Goal: Transaction & Acquisition: Purchase product/service

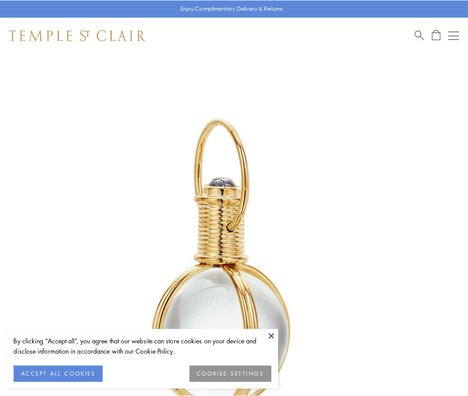
scroll to position [233, 0]
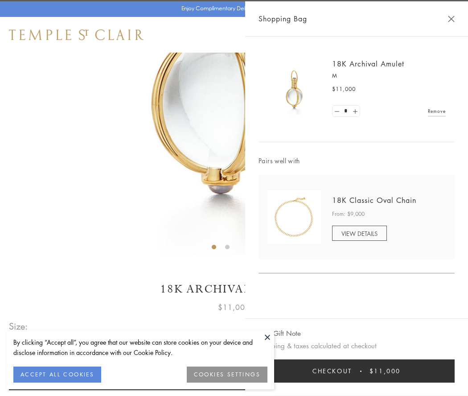
click at [357, 371] on button "Checkout $11,000" at bounding box center [357, 371] width 196 height 23
